Goal: Task Accomplishment & Management: Use online tool/utility

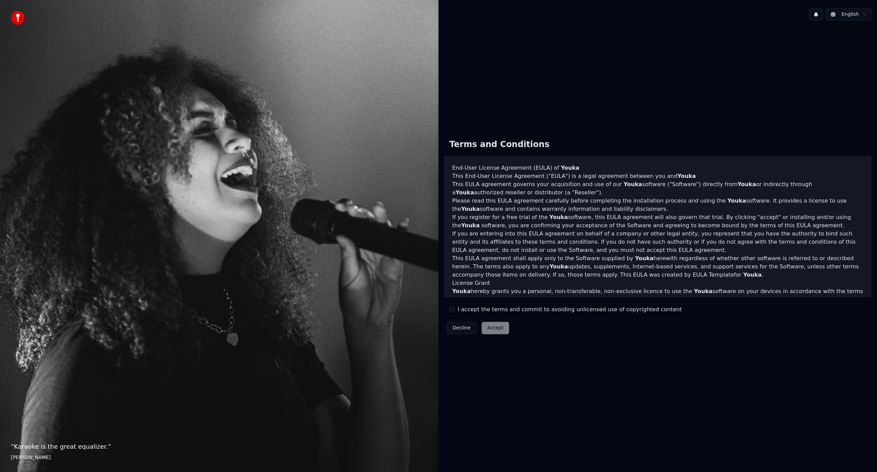
click at [452, 308] on button "I accept the terms and commit to avoiding unlicensed use of copyrighted content" at bounding box center [452, 309] width 5 height 5
click at [495, 326] on button "Accept" at bounding box center [495, 328] width 27 height 12
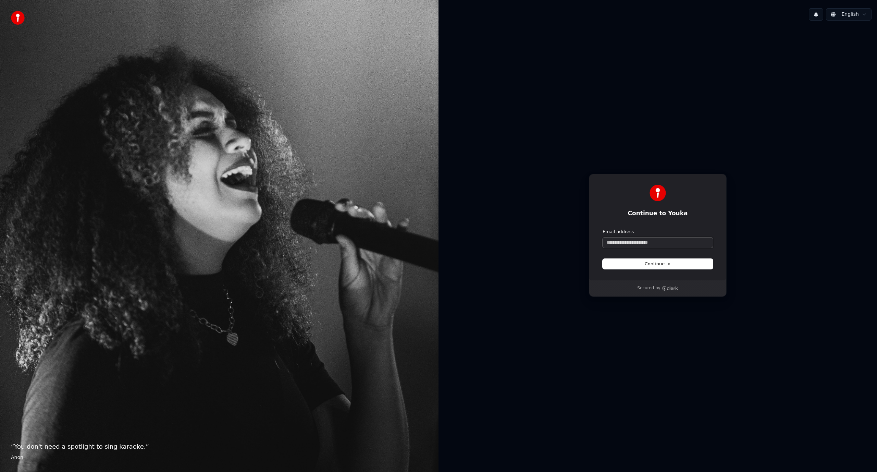
click at [627, 241] on input "Email address" at bounding box center [658, 243] width 110 height 10
click at [603, 229] on button "submit" at bounding box center [603, 229] width 0 height 0
type input "**********"
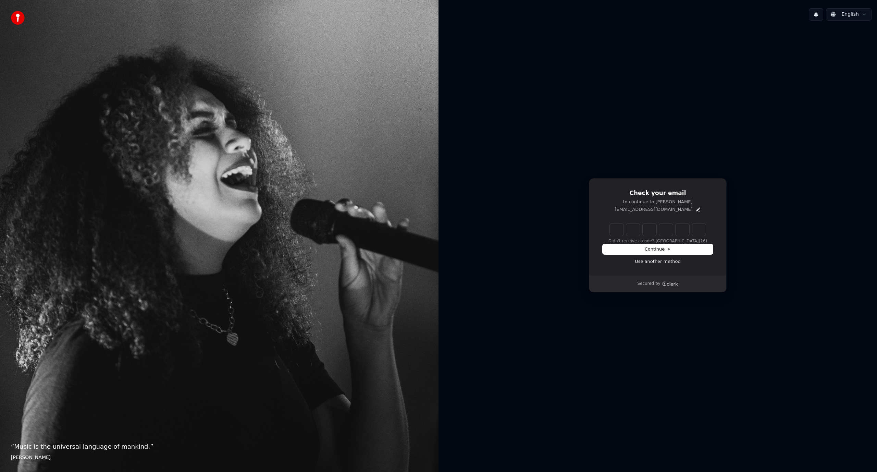
click at [613, 229] on input "Enter verification code" at bounding box center [658, 229] width 96 height 12
paste input "******"
type input "******"
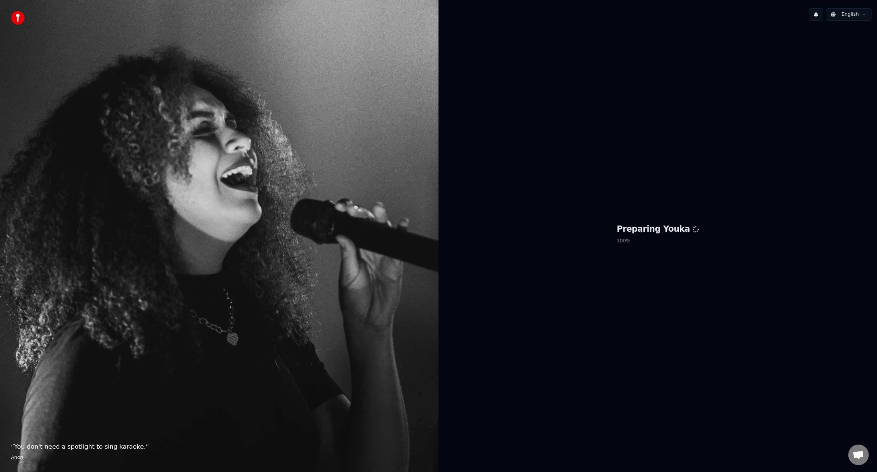
click at [577, 273] on div "Preparing Youka 100 %" at bounding box center [658, 235] width 439 height 418
click at [742, 313] on div "Preparing Youka 100 %" at bounding box center [658, 235] width 439 height 418
click at [648, 316] on div "Preparing Youka 100 %" at bounding box center [658, 235] width 439 height 418
click at [573, 308] on div "Preparing Youka 100 %" at bounding box center [658, 235] width 439 height 418
click at [14, 12] on img at bounding box center [18, 18] width 14 height 14
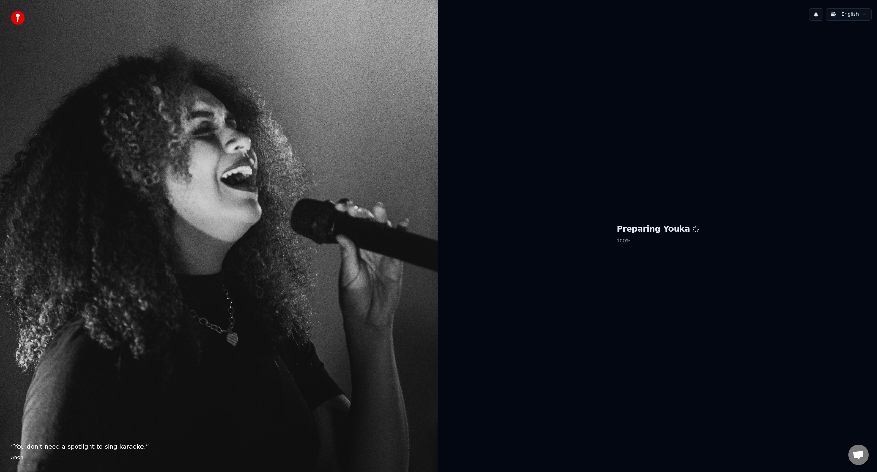
click at [38, 450] on p "“ You don't need a spotlight to sing karaoke. ”" at bounding box center [219, 447] width 417 height 10
click at [541, 280] on div "Preparing Youka 100 %" at bounding box center [658, 235] width 439 height 418
drag, startPoint x: 619, startPoint y: 323, endPoint x: 720, endPoint y: 350, distance: 104.9
click at [619, 323] on div "Preparing Youka 100 %" at bounding box center [658, 235] width 439 height 418
click at [691, 255] on div "Preparing Youka 100 %" at bounding box center [658, 235] width 439 height 418
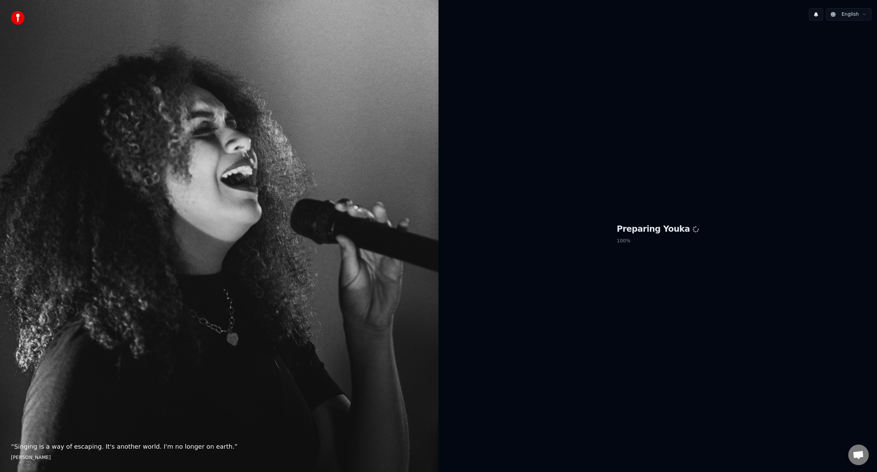
click at [717, 299] on div "Preparing Youka 100 %" at bounding box center [658, 235] width 439 height 418
click at [717, 297] on div "Preparing Youka 100 %" at bounding box center [658, 235] width 439 height 418
click at [717, 296] on div "Preparing Youka 100 %" at bounding box center [658, 235] width 439 height 418
click at [563, 273] on div "Preparing Youka 100 %" at bounding box center [658, 235] width 439 height 418
click at [668, 245] on p "100 %" at bounding box center [658, 241] width 82 height 12
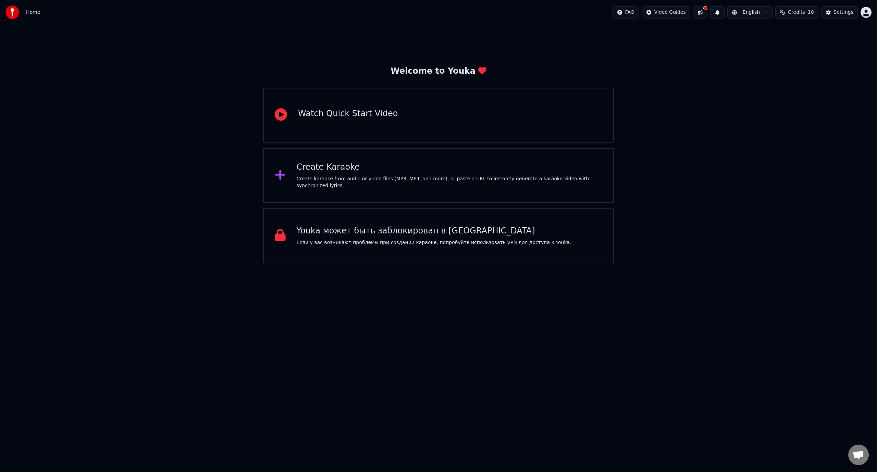
click at [342, 171] on div "Create Karaoke" at bounding box center [450, 167] width 306 height 11
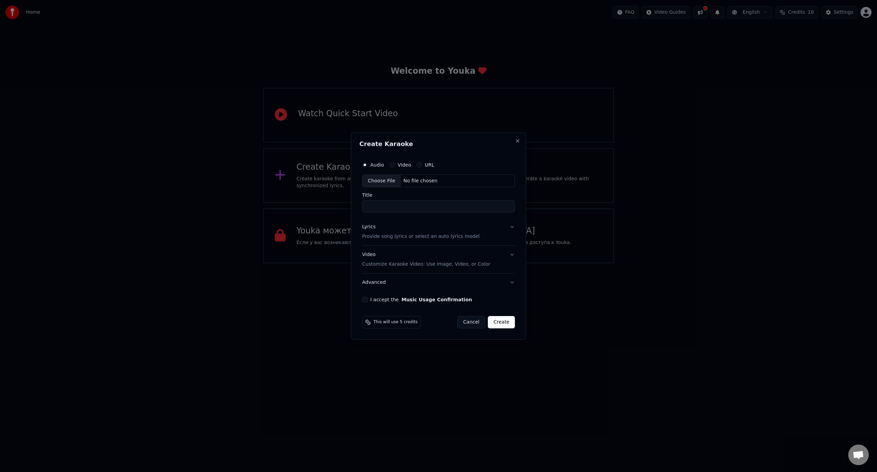
click at [386, 181] on div "Choose File" at bounding box center [382, 181] width 38 height 12
type input "**********"
click at [400, 235] on p "Provide song lyrics or select an auto lyrics model" at bounding box center [420, 236] width 118 height 7
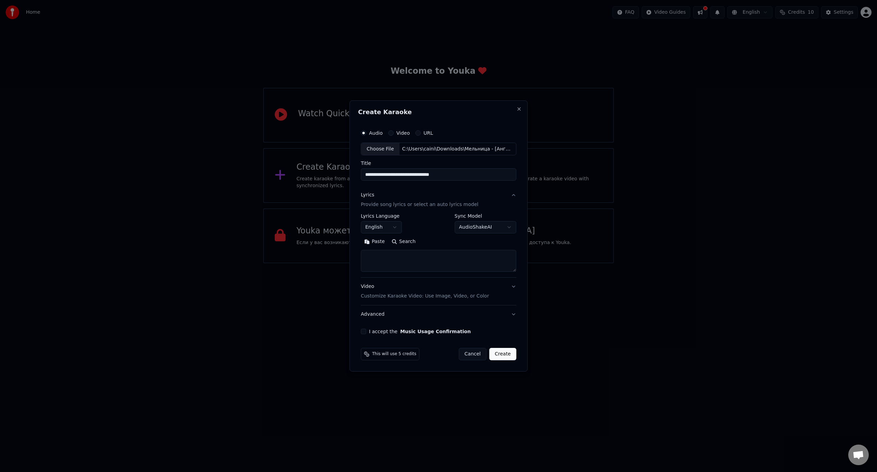
click at [393, 256] on textarea at bounding box center [439, 261] width 156 height 22
paste textarea "**********"
type textarea "**********"
click at [365, 330] on button "I accept the Music Usage Confirmation" at bounding box center [363, 331] width 5 height 5
click at [506, 355] on button "Create" at bounding box center [502, 354] width 27 height 12
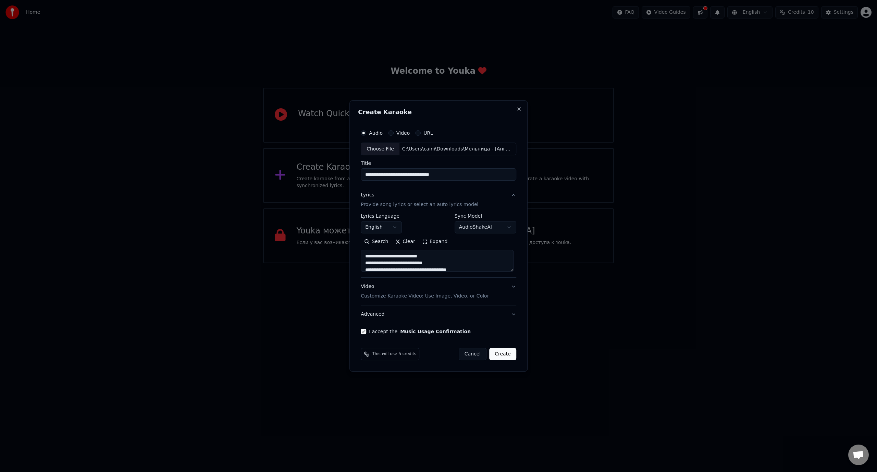
select select "**"
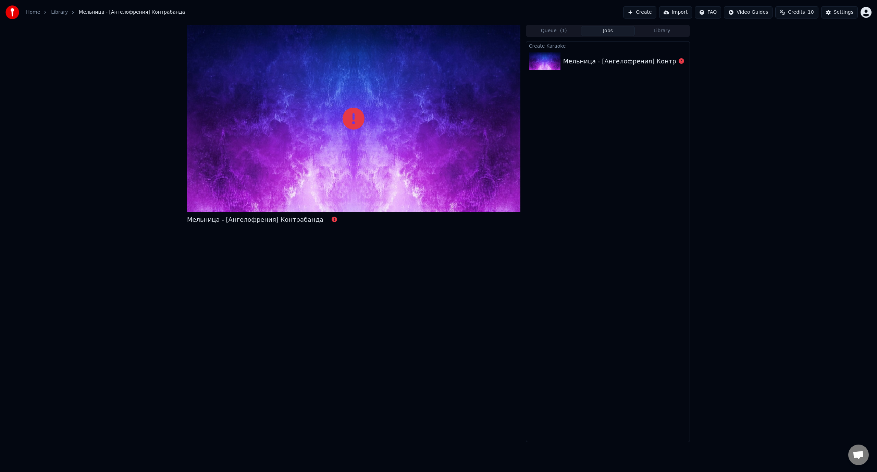
click at [203, 249] on div "Мельница - [Ангелофрения] Контрабанда" at bounding box center [353, 233] width 333 height 417
click at [349, 123] on icon at bounding box center [354, 119] width 22 height 22
click at [559, 33] on button "Queue ( 1 )" at bounding box center [554, 31] width 54 height 10
click at [616, 52] on div "Мельница - [Ангелофрения] Контрабанда" at bounding box center [638, 53] width 136 height 10
click at [647, 10] on button "Create" at bounding box center [639, 12] width 33 height 12
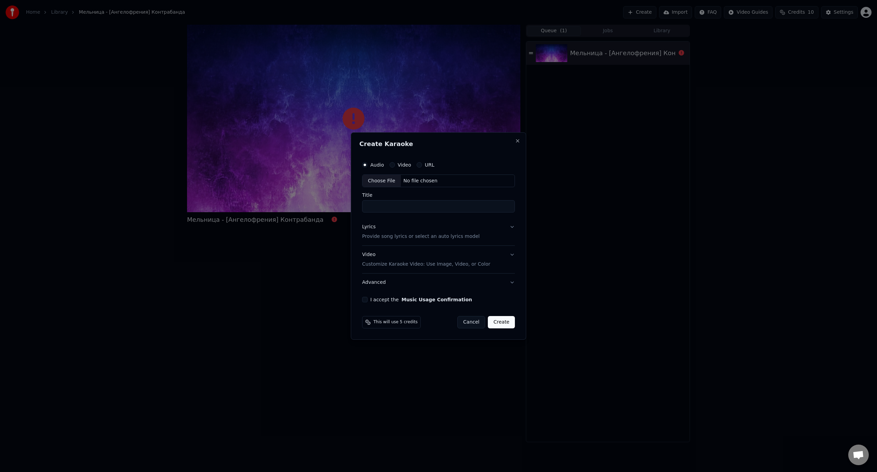
click at [379, 182] on div "Choose File" at bounding box center [382, 181] width 38 height 12
type input "**********"
click at [513, 255] on button "Video Customize Karaoke Video: Use Image, Video, or Color" at bounding box center [439, 259] width 156 height 27
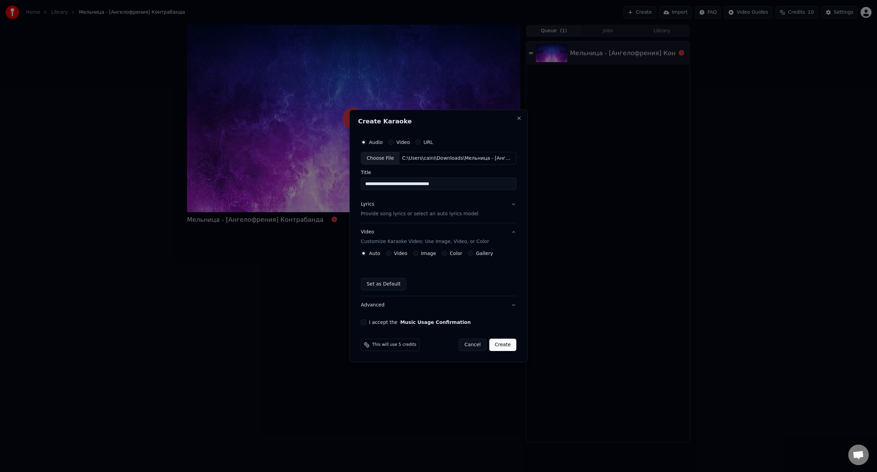
click at [417, 253] on button "Image" at bounding box center [415, 253] width 5 height 5
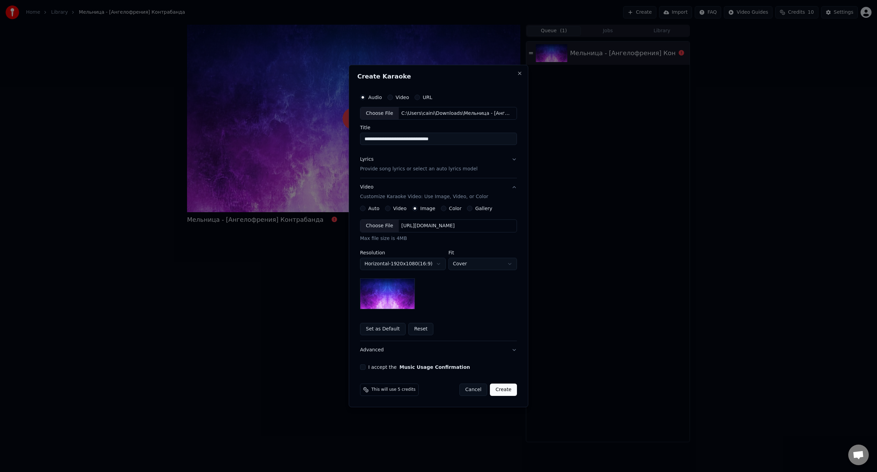
click at [443, 208] on button "Color" at bounding box center [443, 208] width 5 height 5
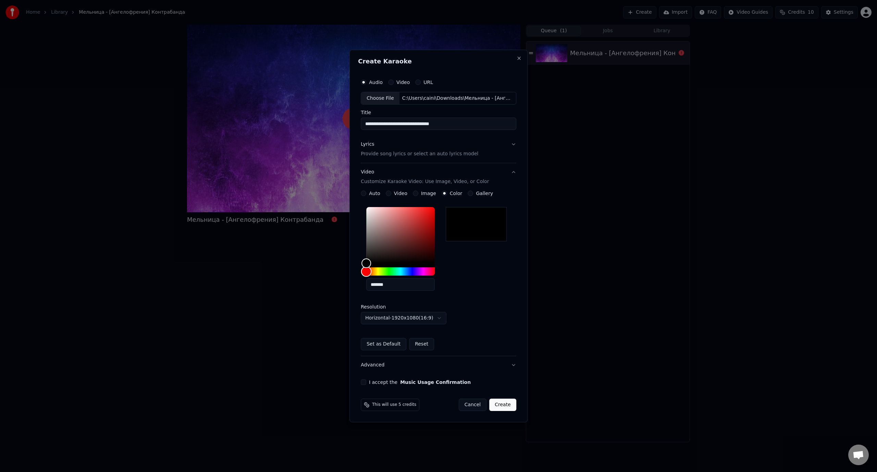
click at [390, 272] on div "Hue" at bounding box center [400, 271] width 69 height 8
click at [435, 207] on div "*******" at bounding box center [406, 250] width 80 height 92
type input "*******"
click at [433, 209] on div "Color" at bounding box center [400, 235] width 69 height 56
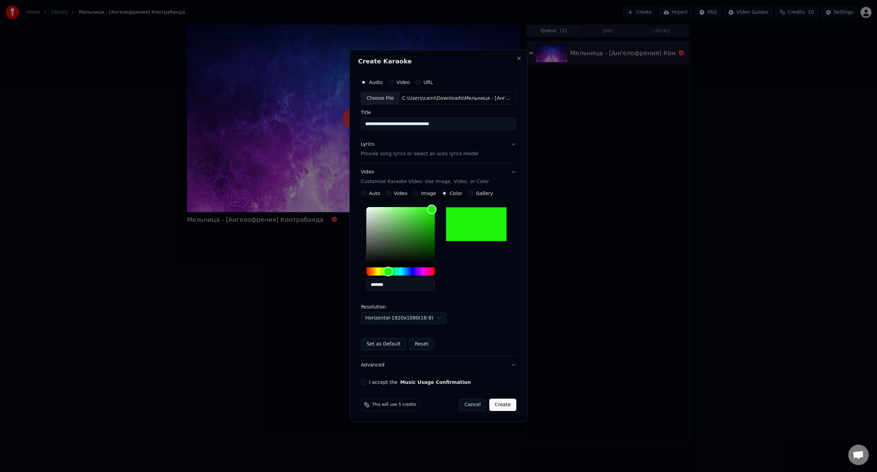
click at [402, 153] on p "Provide song lyrics or select an auto lyrics model" at bounding box center [420, 154] width 118 height 7
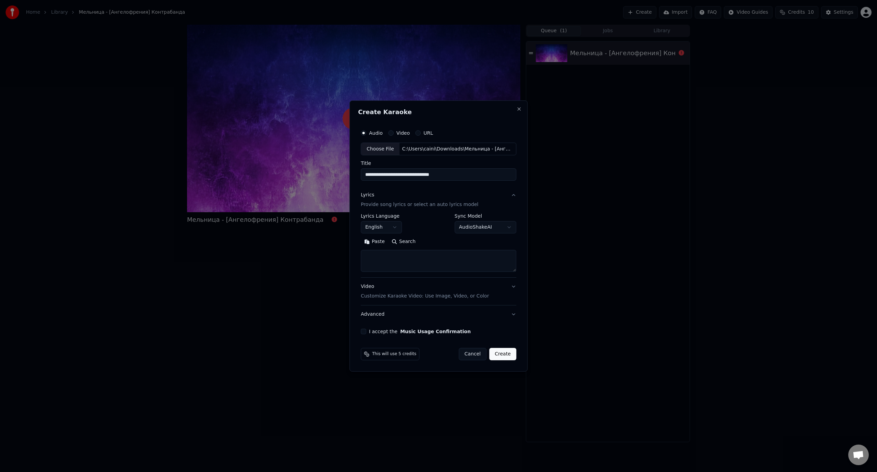
click at [389, 257] on textarea at bounding box center [439, 261] width 156 height 22
paste textarea "**********"
type textarea "**********"
click at [366, 330] on button "I accept the Music Usage Confirmation" at bounding box center [363, 331] width 5 height 5
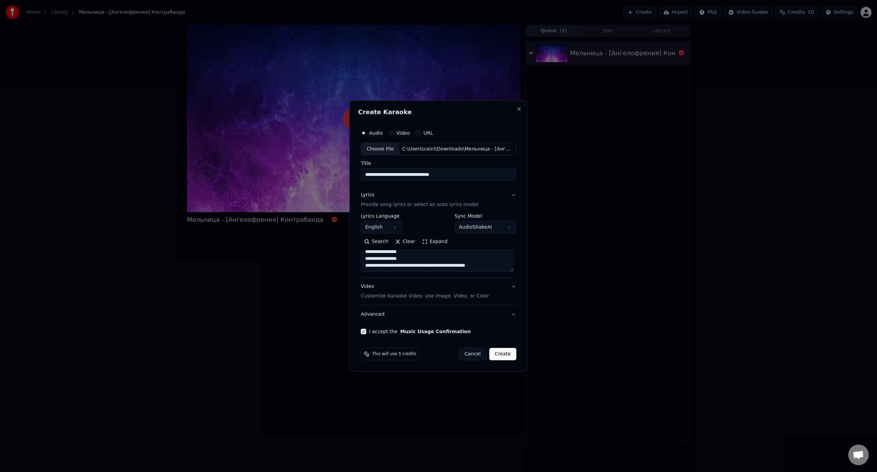
click at [503, 356] on button "Create" at bounding box center [502, 354] width 27 height 12
select select "**"
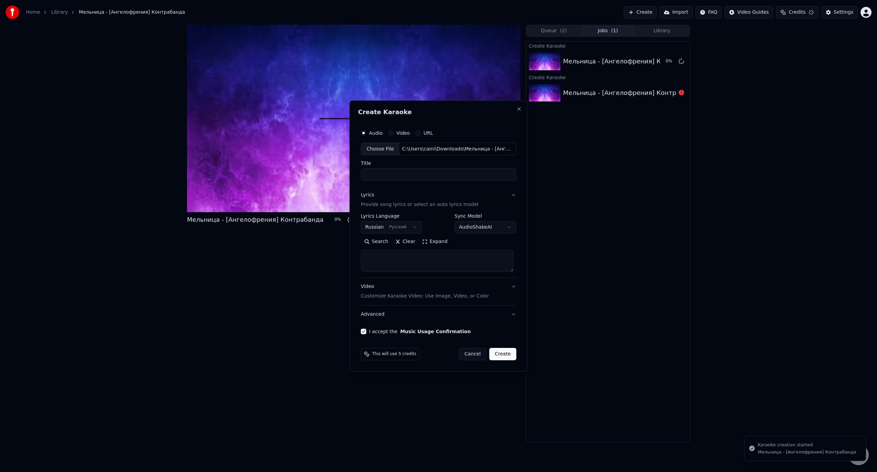
scroll to position [0, 0]
select select
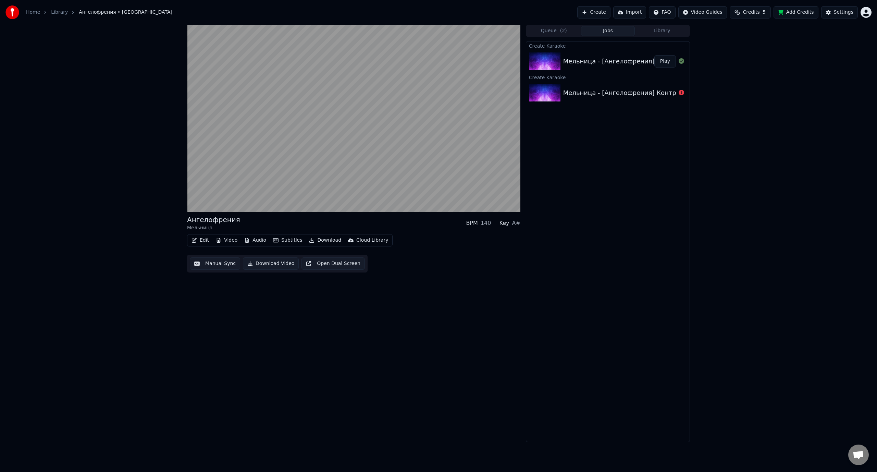
click at [649, 220] on div "Create Karaoke Мельница - [Ангелофрения] Контрабанда Play Create Karaoke Мельни…" at bounding box center [608, 241] width 164 height 401
click at [197, 204] on icon at bounding box center [195, 205] width 3 height 4
click at [196, 205] on icon at bounding box center [196, 205] width 4 height 5
drag, startPoint x: 297, startPoint y: 203, endPoint x: 288, endPoint y: 203, distance: 8.9
click at [278, 203] on div at bounding box center [288, 205] width 55 height 7
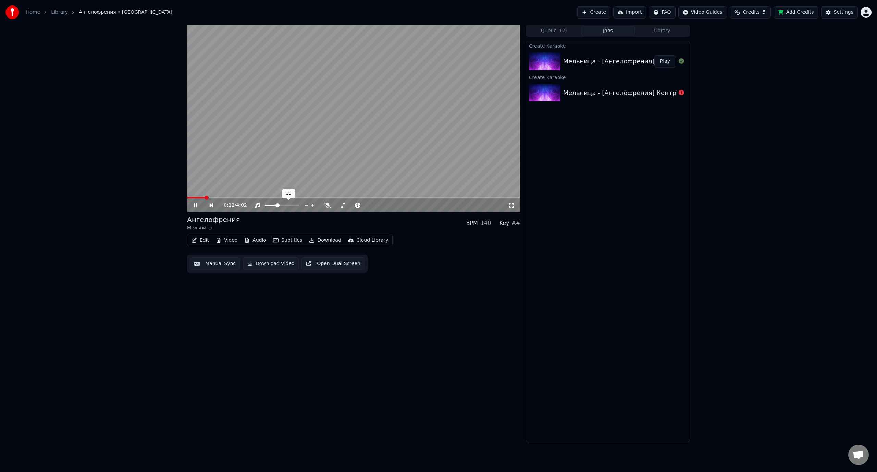
click at [277, 206] on span at bounding box center [278, 205] width 4 height 4
click at [273, 204] on span at bounding box center [274, 205] width 4 height 4
click at [339, 145] on video at bounding box center [353, 118] width 333 height 187
click at [491, 267] on div "Edit Video Audio Subtitles Download Cloud Library Manual Sync Download Video Op…" at bounding box center [353, 253] width 333 height 38
click at [620, 58] on div "Мельница - [Ангелофрения] Контрабанда" at bounding box center [631, 62] width 136 height 10
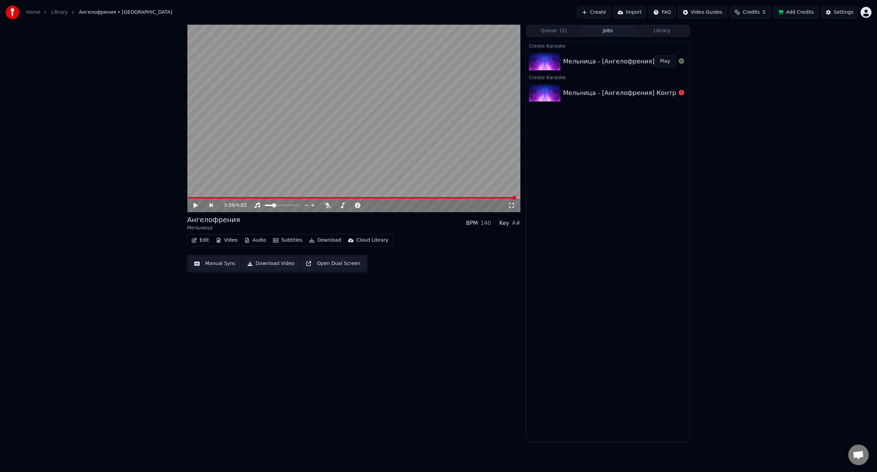
click at [612, 98] on div "Мельница - [Ангелофрения] Контрабанда" at bounding box center [607, 92] width 163 height 23
click at [605, 60] on div "Мельница - [Ангелофрения] Контрабанда" at bounding box center [631, 62] width 136 height 10
click at [317, 242] on button "Download" at bounding box center [325, 240] width 38 height 10
click at [323, 258] on div "Video [.mp4]" at bounding box center [331, 255] width 31 height 7
click at [669, 60] on button "Show" at bounding box center [664, 61] width 25 height 12
